Goal: Check status

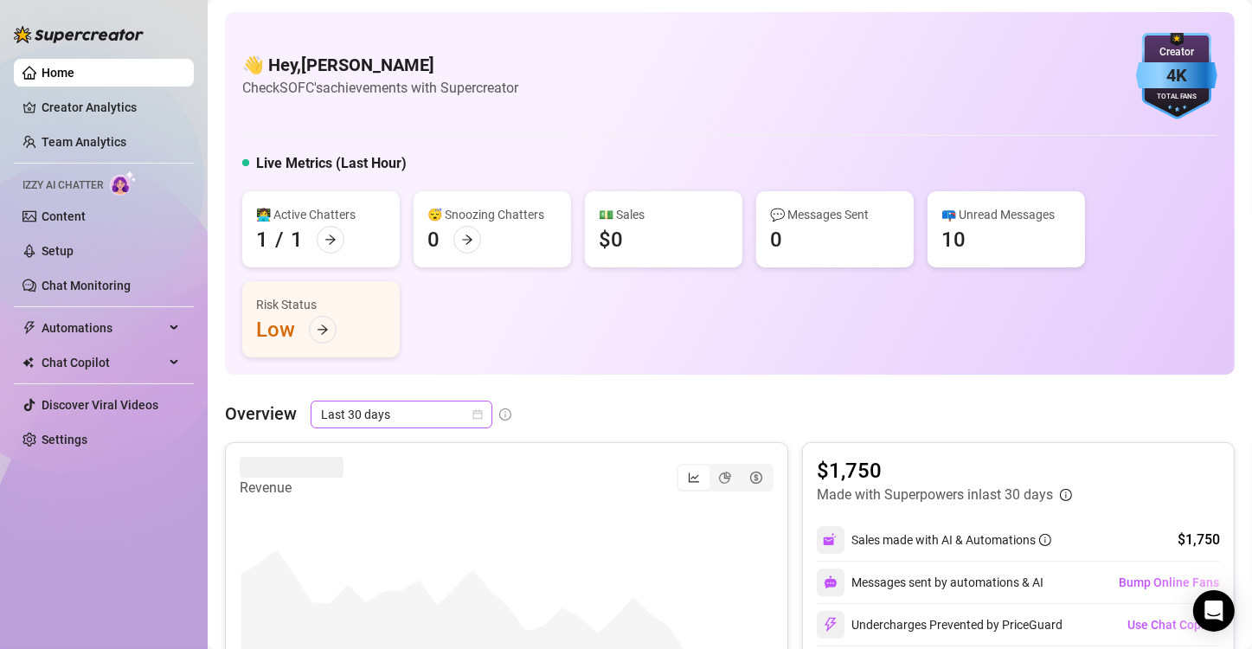
click at [477, 413] on icon "calendar" at bounding box center [478, 415] width 10 height 10
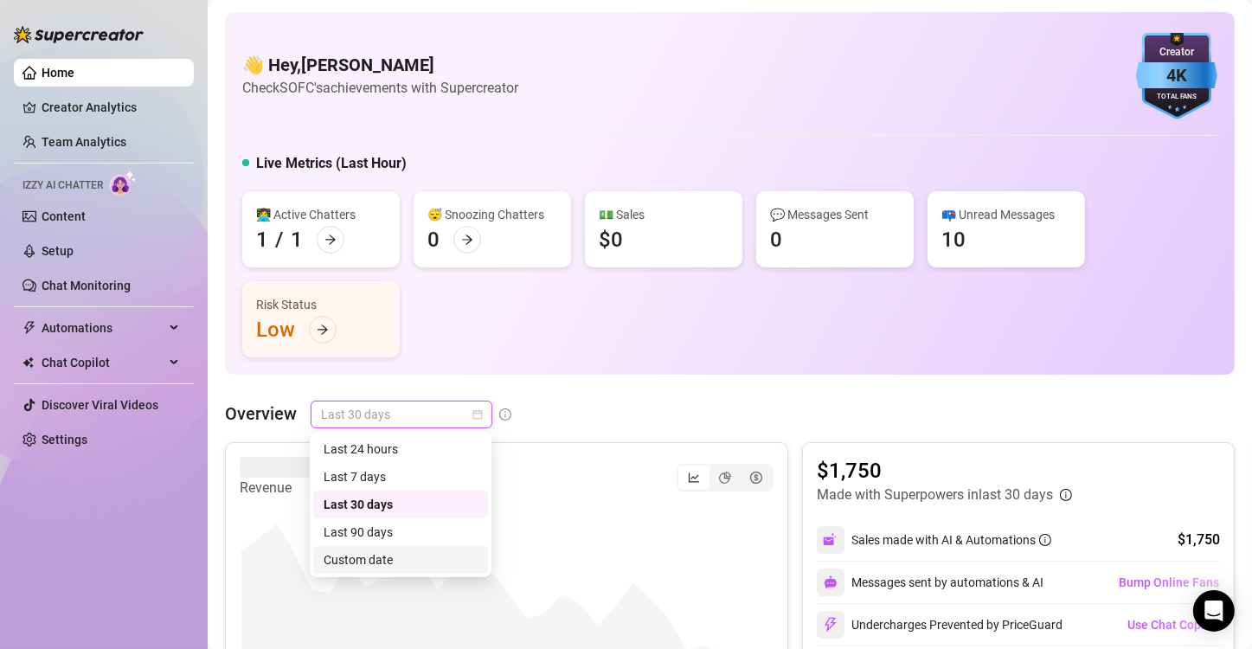
click at [384, 567] on div "Custom date" at bounding box center [400, 559] width 154 height 19
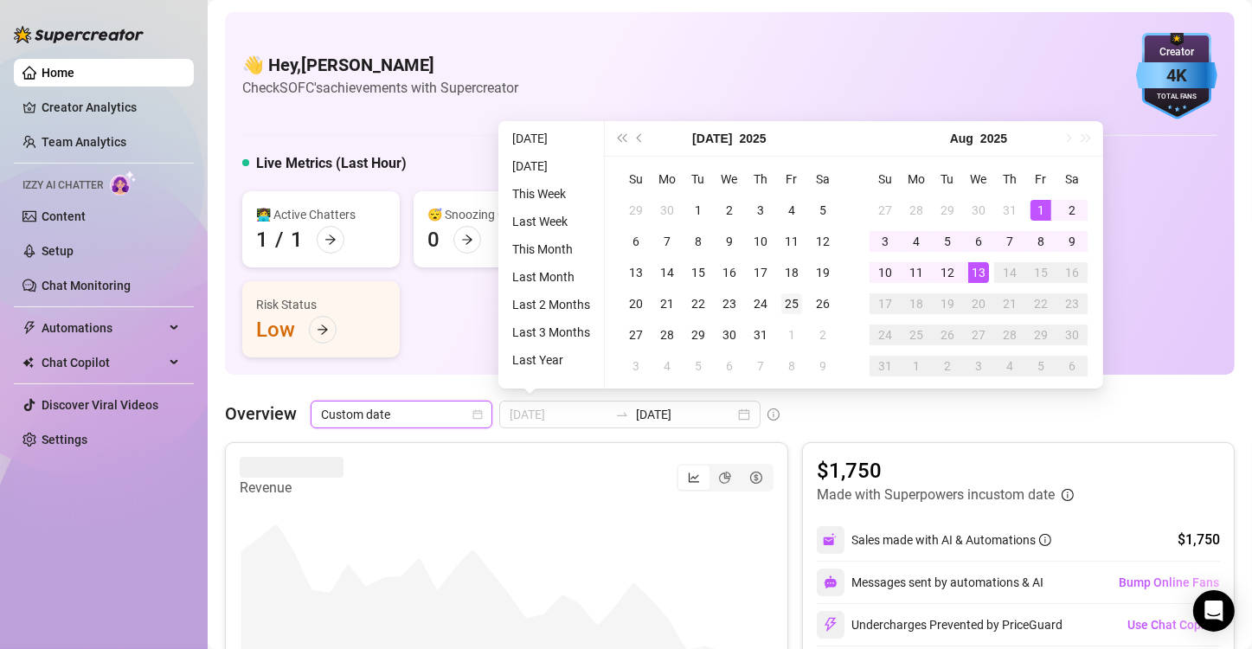
type input "[DATE]"
click at [787, 308] on div "25" at bounding box center [791, 303] width 21 height 21
type input "[DATE]"
click at [985, 266] on div "13" at bounding box center [978, 272] width 21 height 21
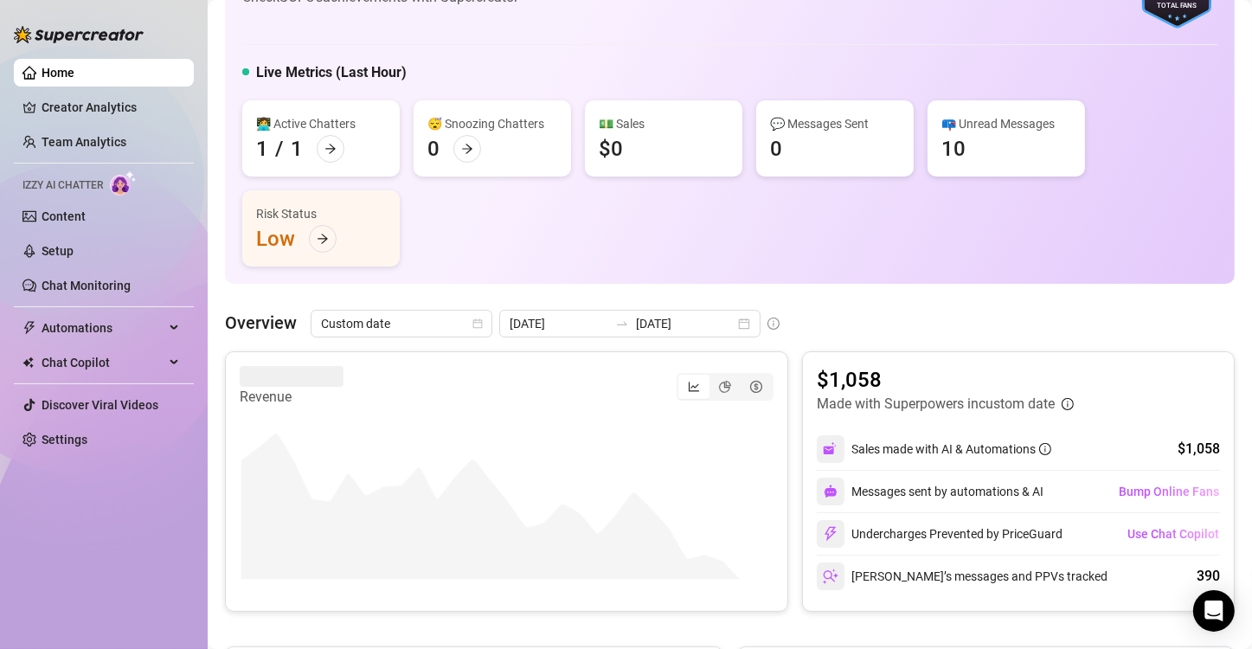
scroll to position [264, 0]
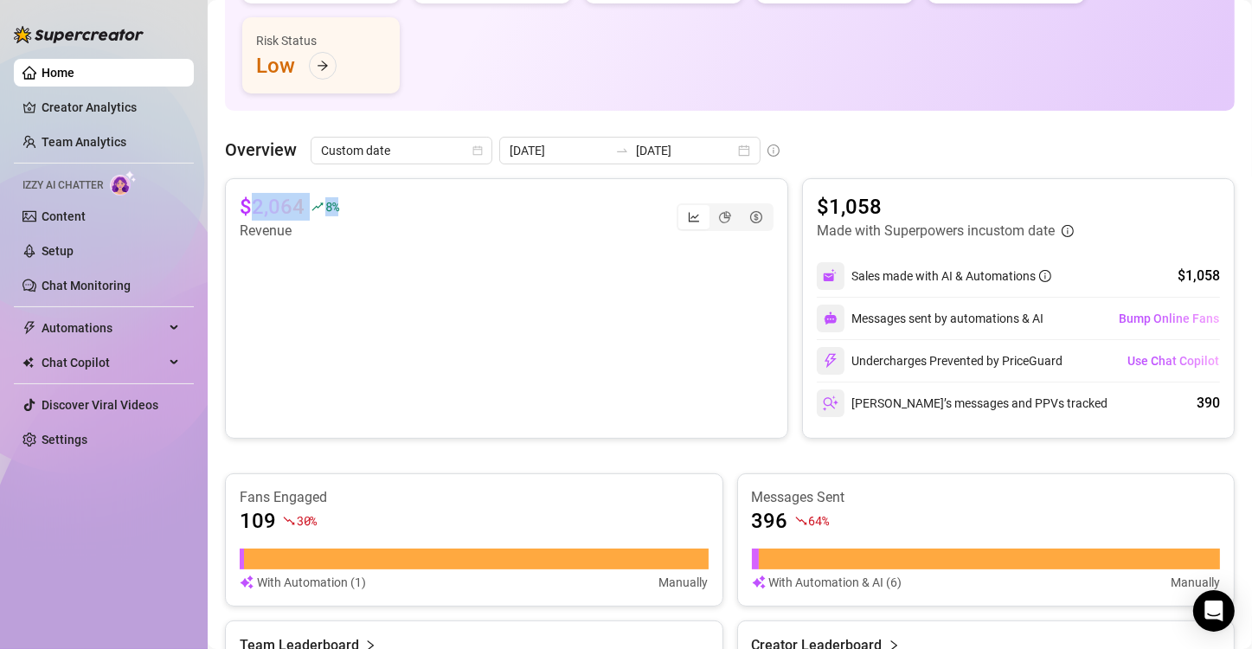
drag, startPoint x: 253, startPoint y: 202, endPoint x: 335, endPoint y: 218, distance: 83.8
click at [335, 218] on div "$2,064 8 %" at bounding box center [289, 207] width 99 height 28
click at [618, 121] on div "👋 Hey, [PERSON_NAME] Check SOFC's achievements with Supercreator 4K Creator Tot…" at bounding box center [729, 363] width 1009 height 1231
click at [840, 146] on div "Overview Custom date [DATE] [DATE]" at bounding box center [729, 151] width 1009 height 28
